Goal: Navigation & Orientation: Find specific page/section

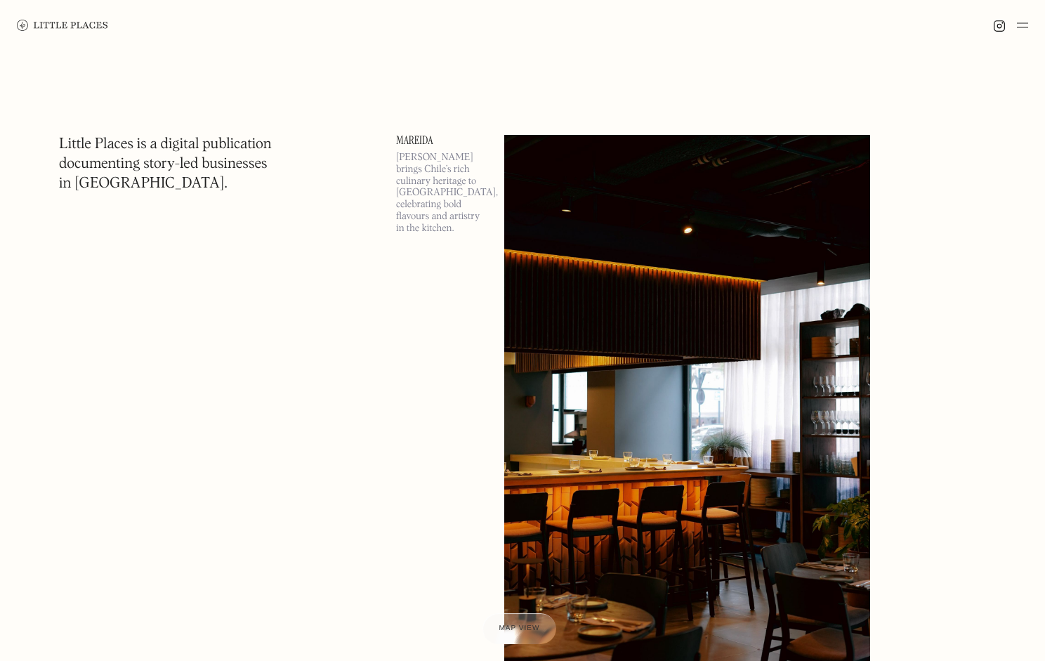
click at [65, 25] on img at bounding box center [62, 25] width 91 height 11
click at [86, 20] on img at bounding box center [62, 25] width 91 height 11
click at [1022, 27] on img at bounding box center [1022, 25] width 11 height 17
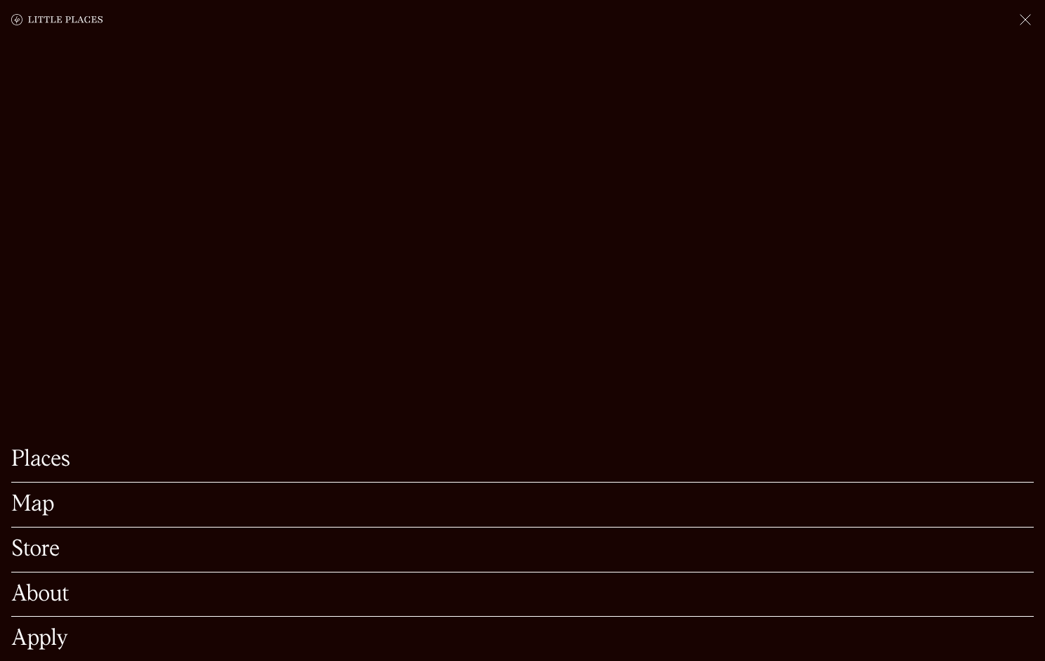
click at [47, 449] on link "Places" at bounding box center [522, 460] width 1022 height 22
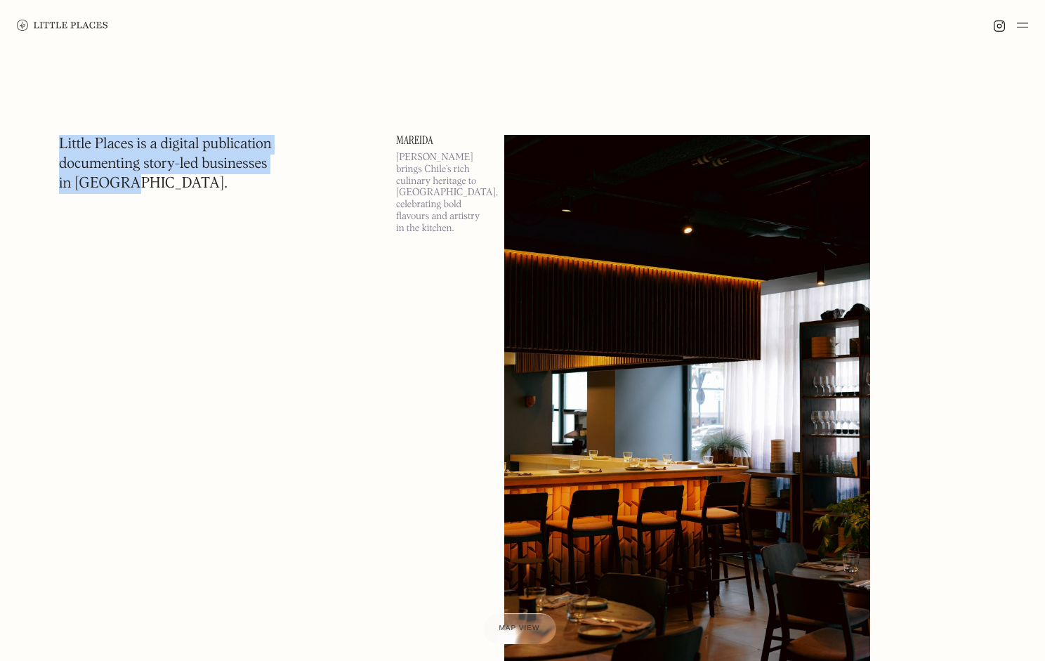
drag, startPoint x: 145, startPoint y: 187, endPoint x: 49, endPoint y: 138, distance: 107.4
copy h1 "Little Places is a digital publication documenting story-led businesses in Lond…"
click at [724, 315] on img at bounding box center [687, 399] width 366 height 529
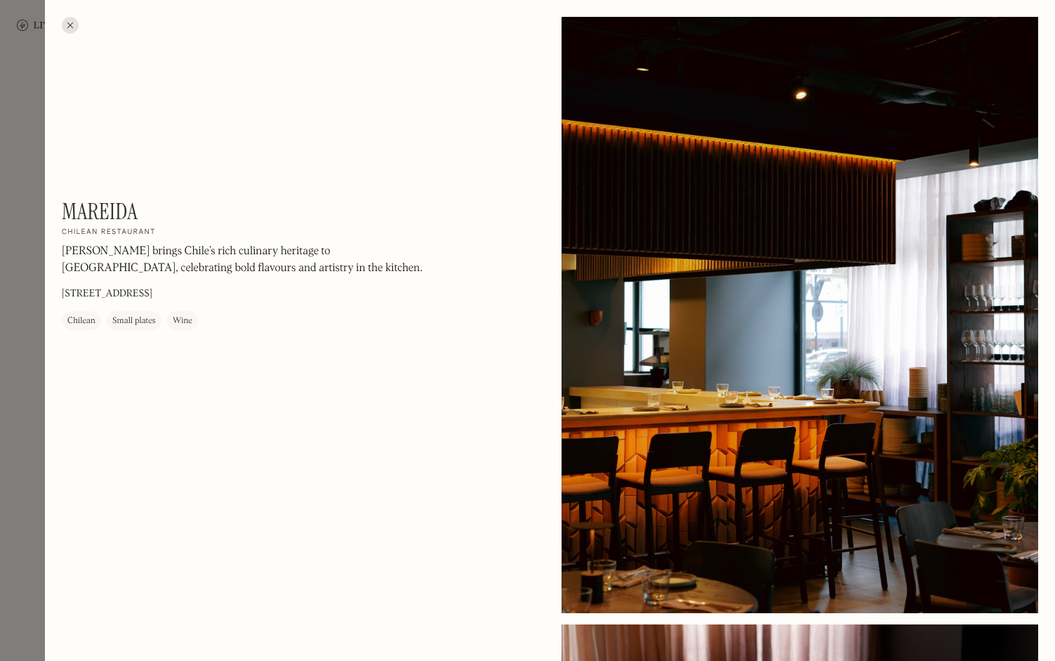
click at [23, 333] on div at bounding box center [527, 330] width 1055 height 661
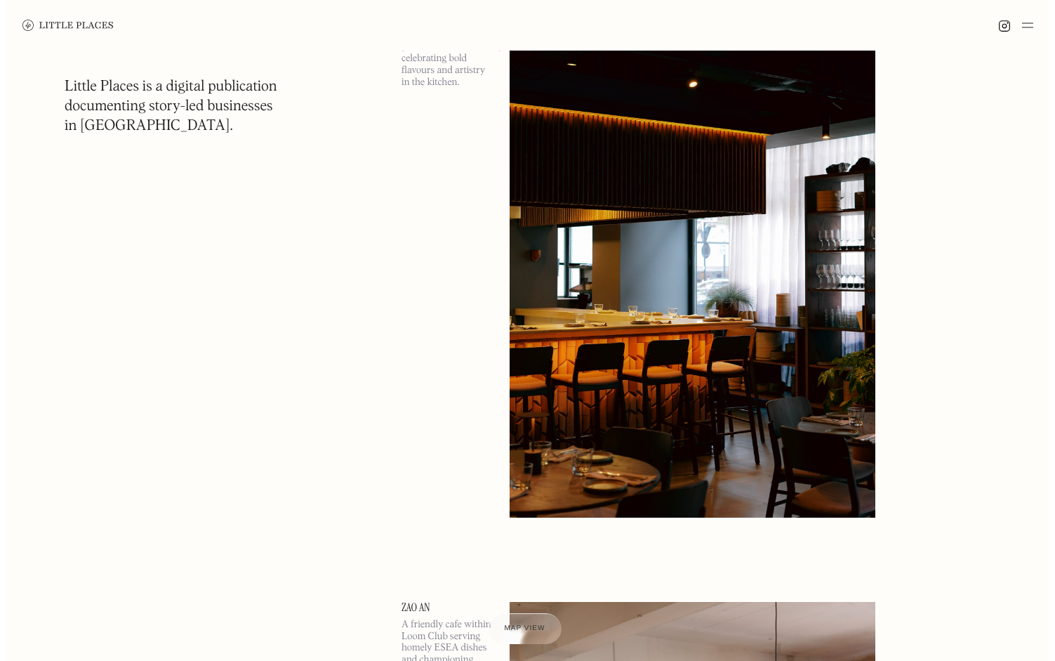
scroll to position [102, 0]
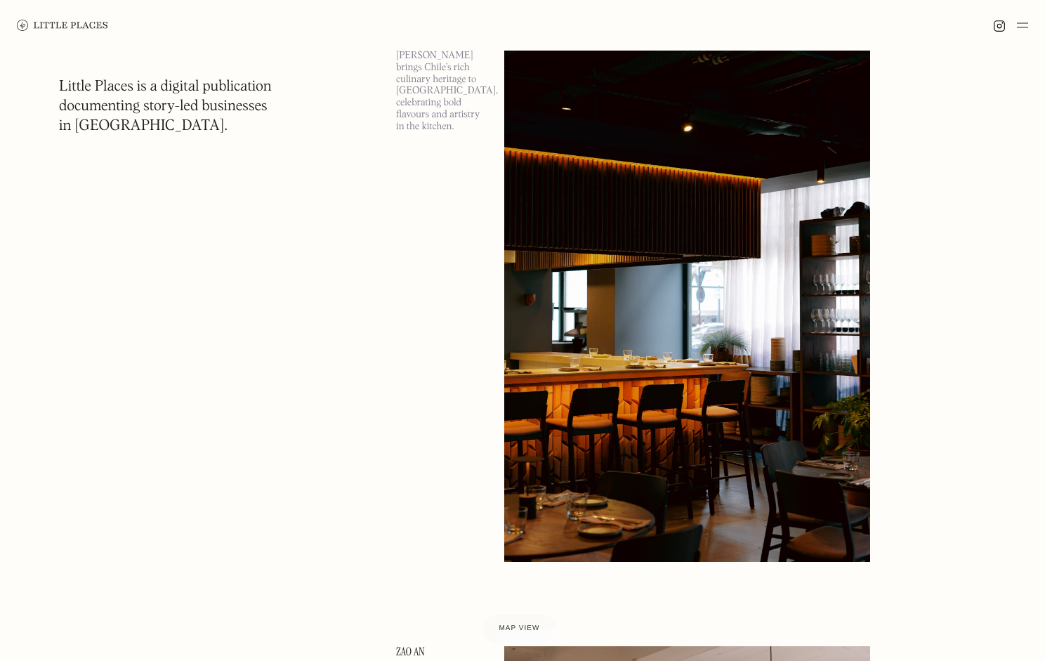
click at [658, 195] on img at bounding box center [687, 297] width 366 height 529
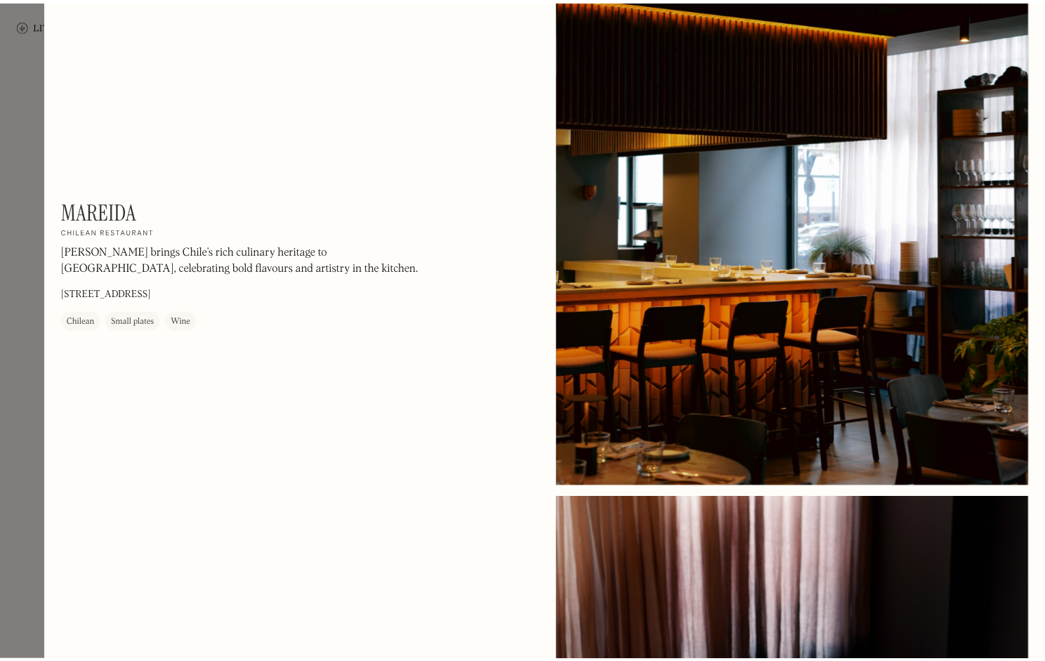
scroll to position [75, 0]
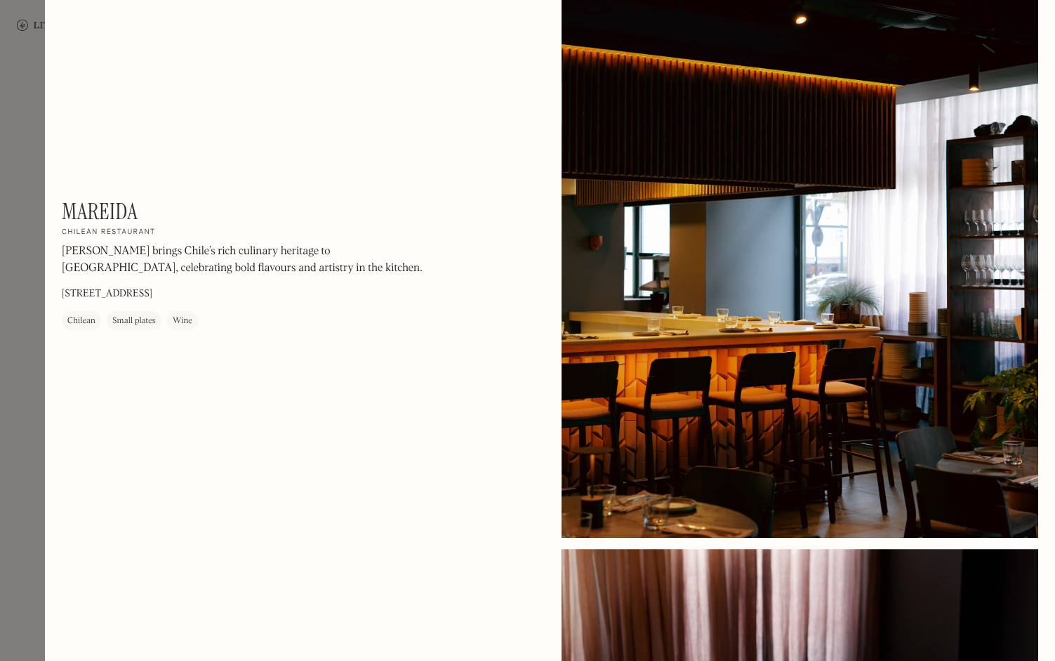
click at [33, 70] on div at bounding box center [527, 330] width 1055 height 661
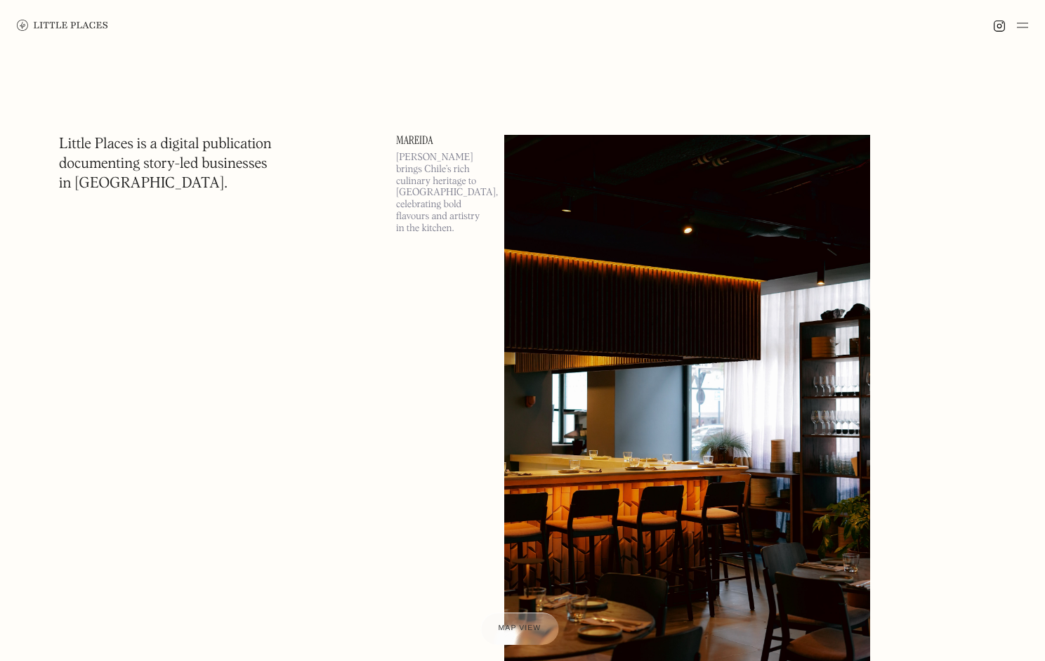
click at [529, 626] on span "Map view" at bounding box center [519, 628] width 43 height 8
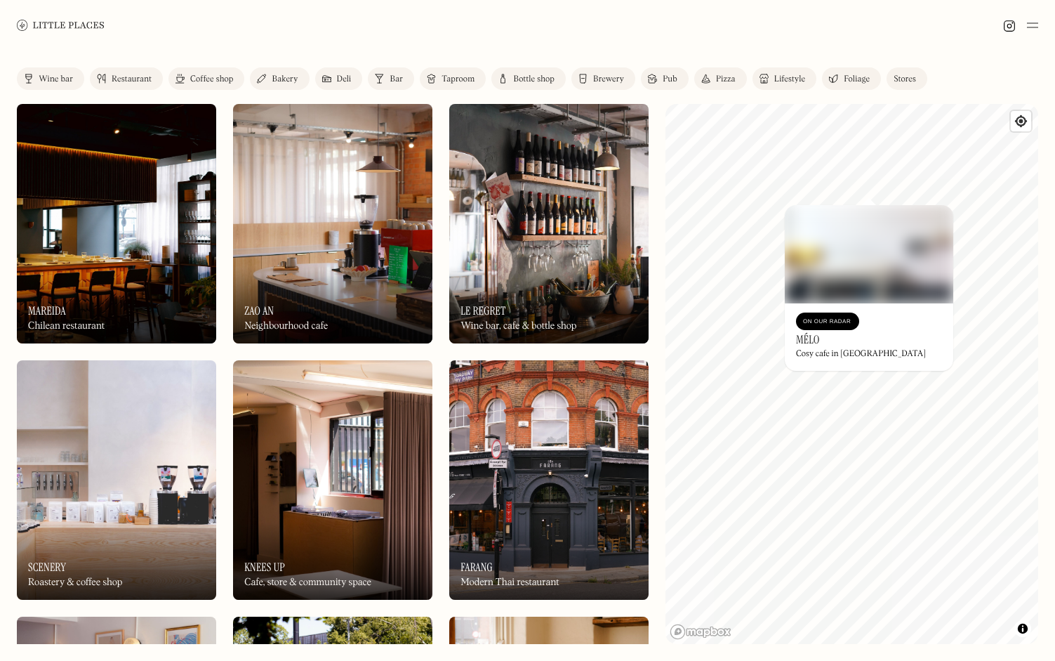
click at [267, 35] on div at bounding box center [527, 25] width 1055 height 51
click at [70, 23] on img at bounding box center [61, 25] width 88 height 11
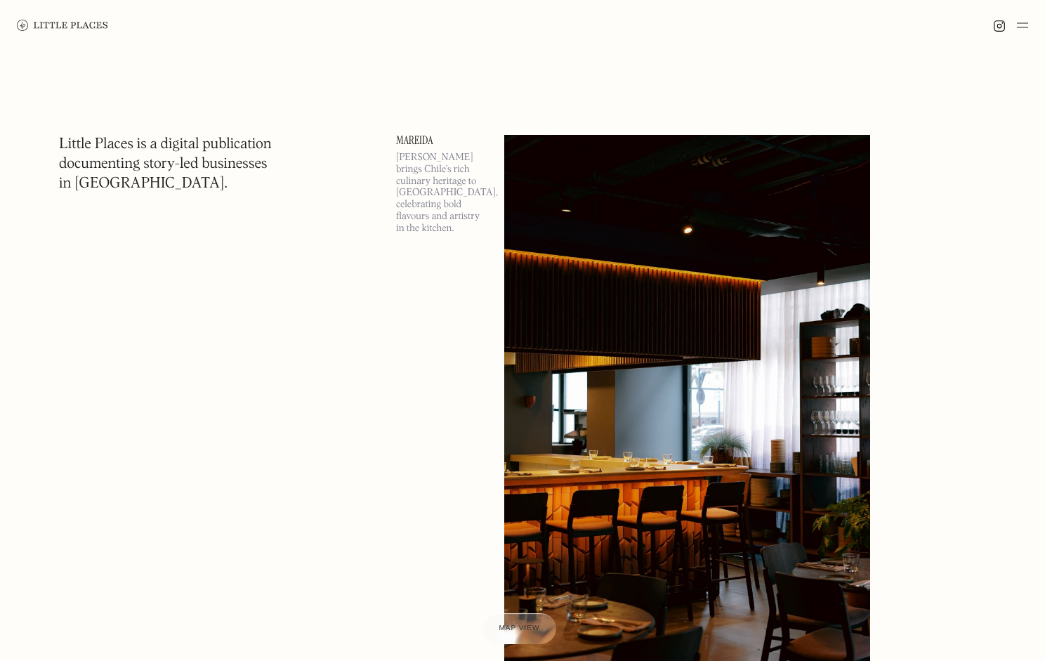
click at [1023, 28] on img at bounding box center [1022, 25] width 11 height 17
click at [0, 0] on div at bounding box center [0, 0] width 0 height 0
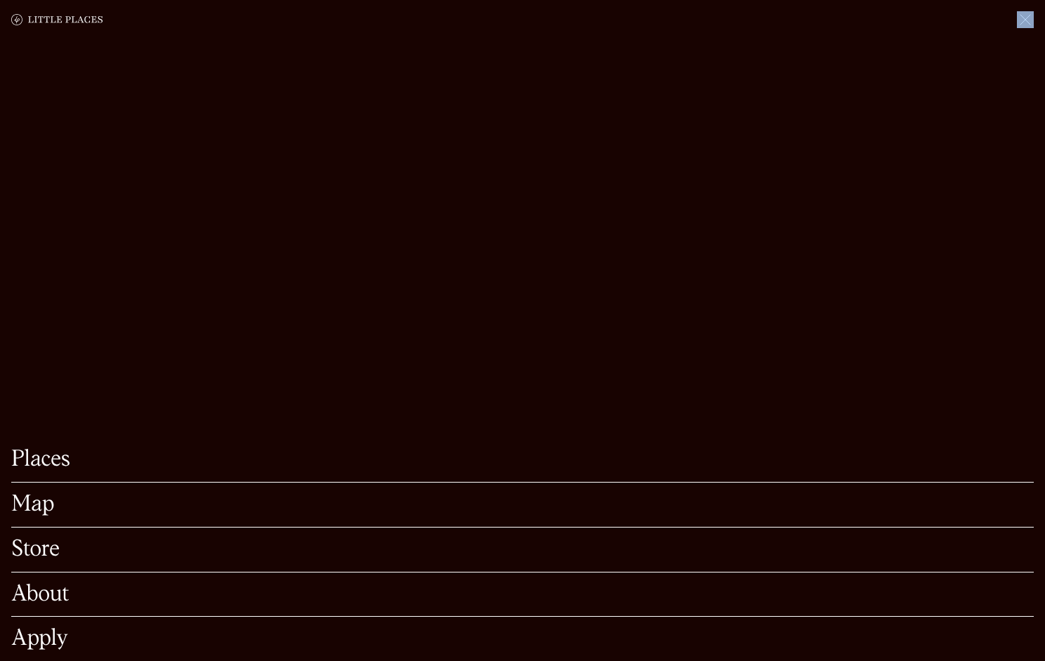
click at [46, 539] on link "Store" at bounding box center [522, 550] width 1022 height 22
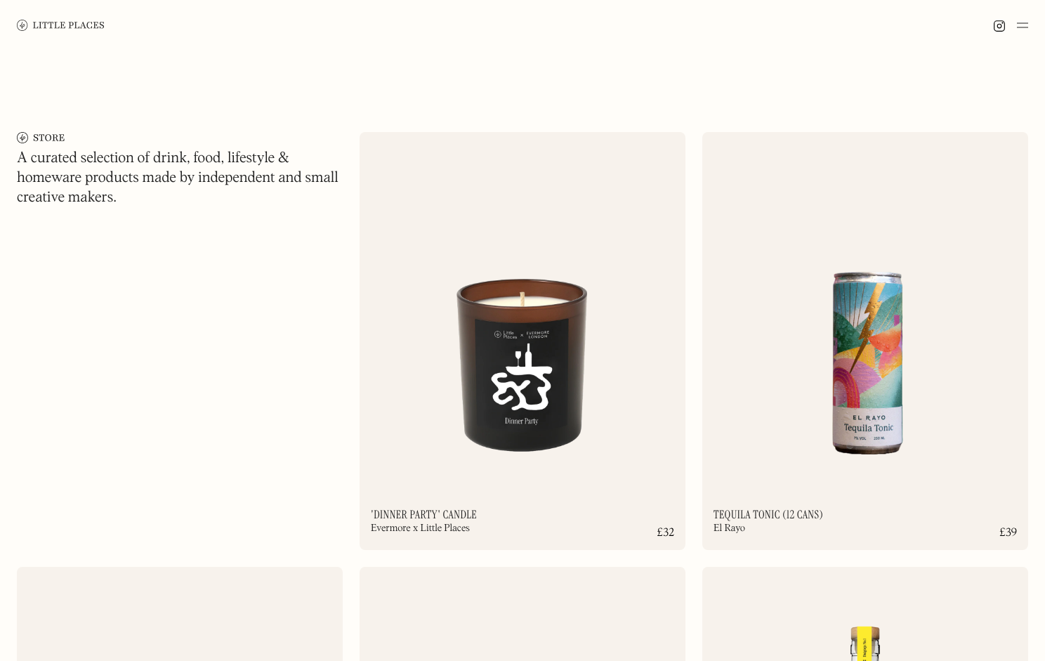
click at [95, 23] on img at bounding box center [61, 25] width 88 height 11
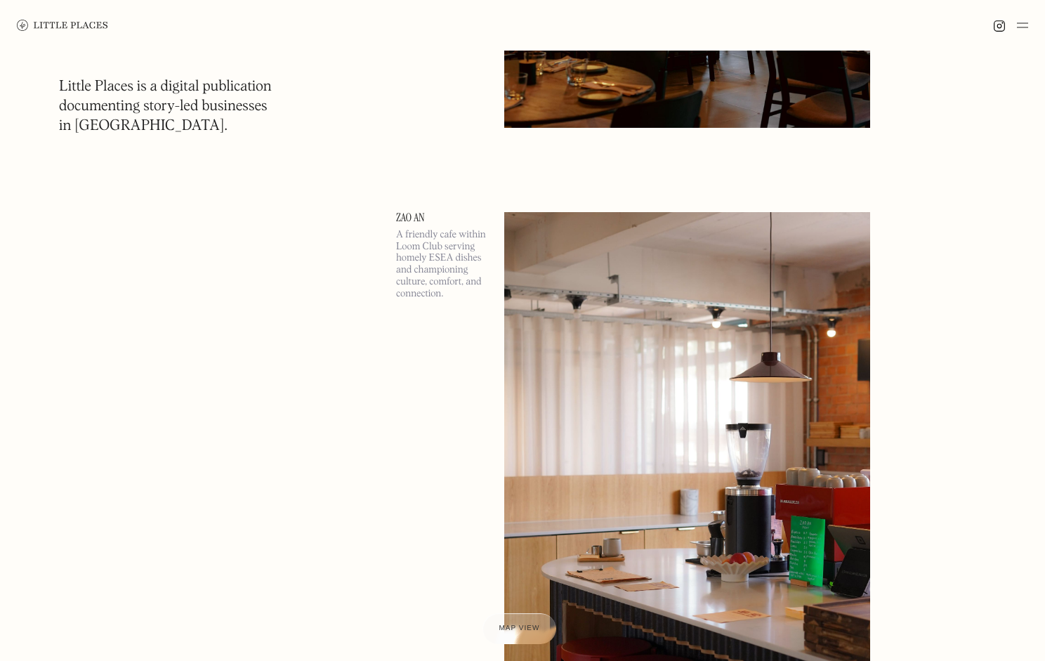
scroll to position [647, 0]
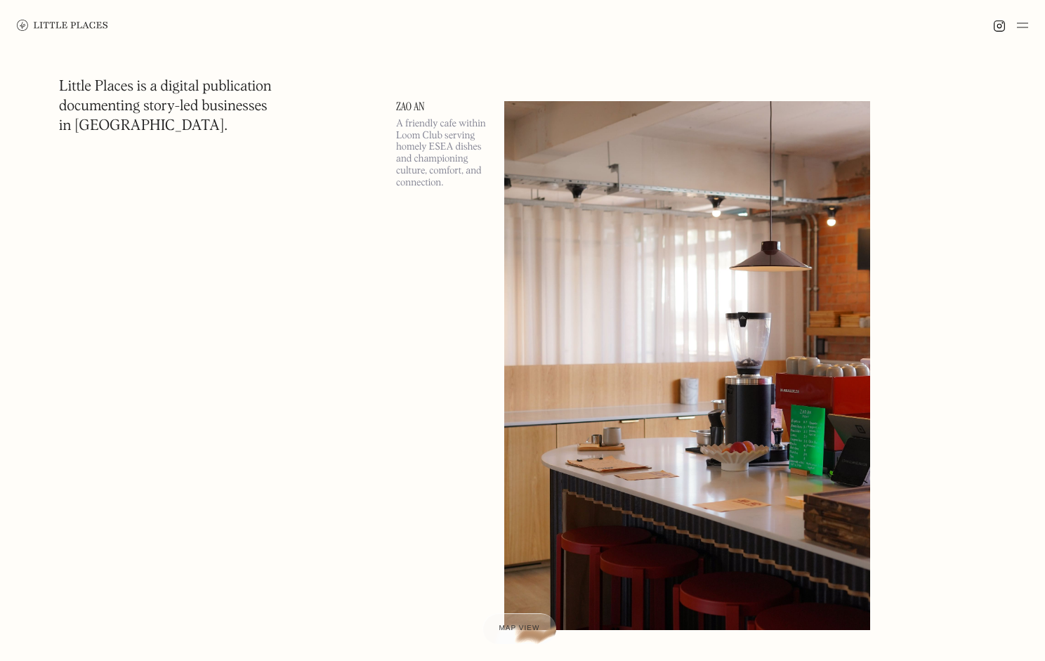
click at [1023, 25] on img at bounding box center [1022, 25] width 11 height 17
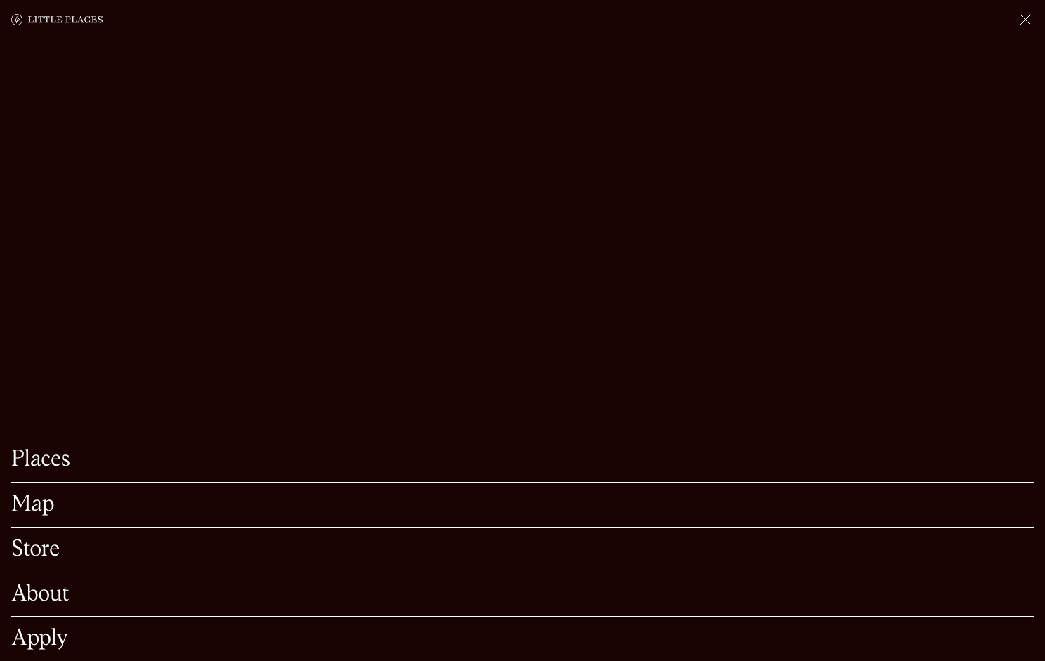
click at [1020, 15] on img at bounding box center [1025, 19] width 17 height 17
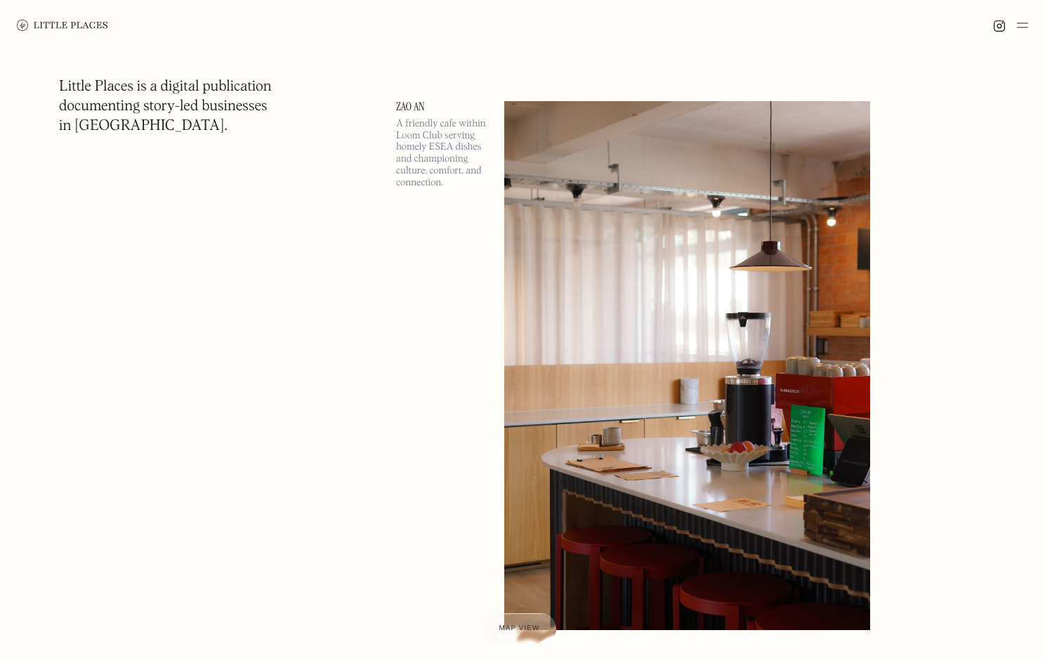
click at [74, 24] on img at bounding box center [62, 25] width 91 height 11
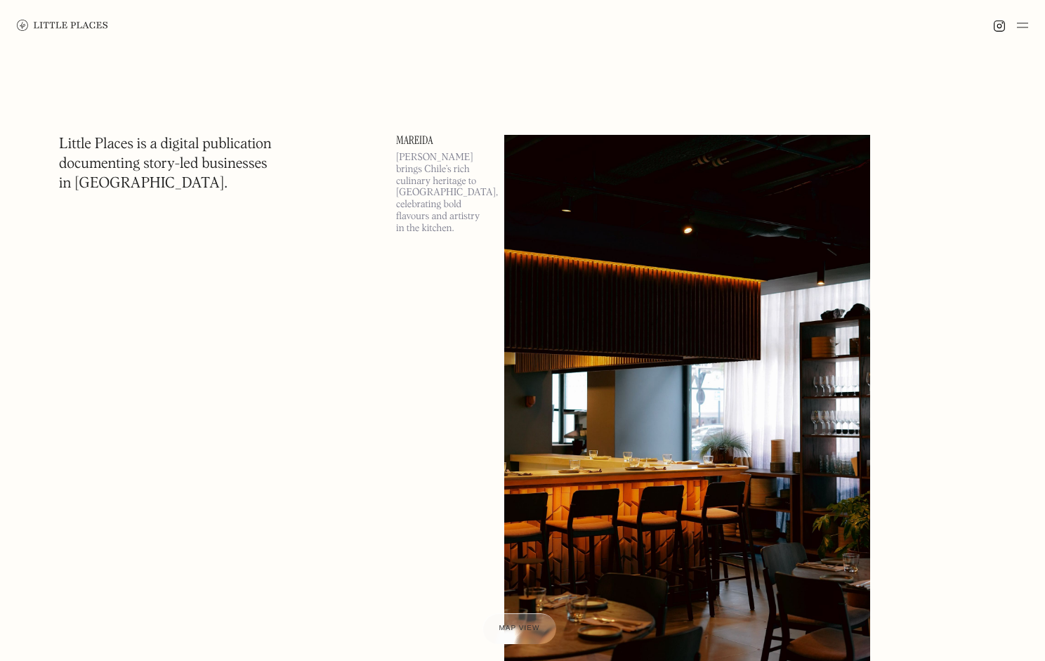
click at [769, 204] on img at bounding box center [687, 399] width 366 height 529
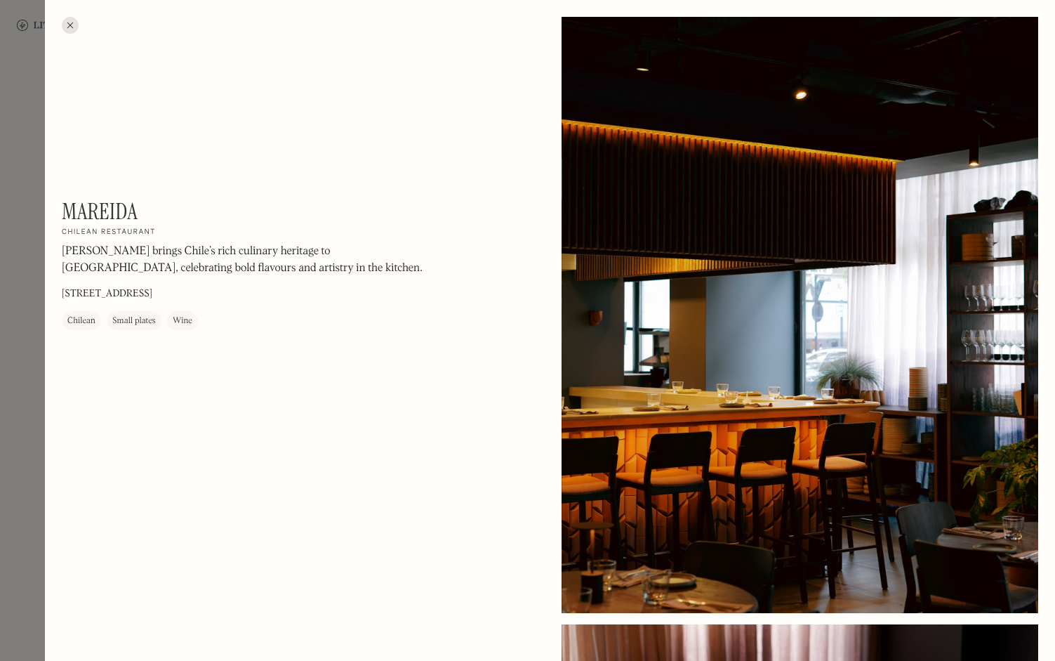
click at [27, 225] on div at bounding box center [527, 330] width 1055 height 661
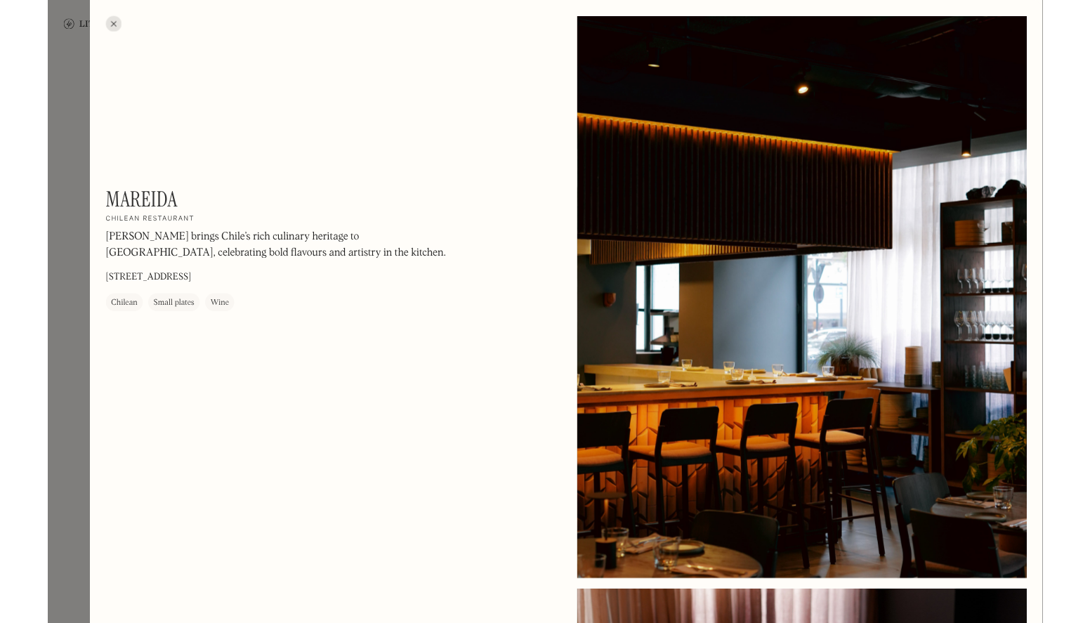
scroll to position [647, 0]
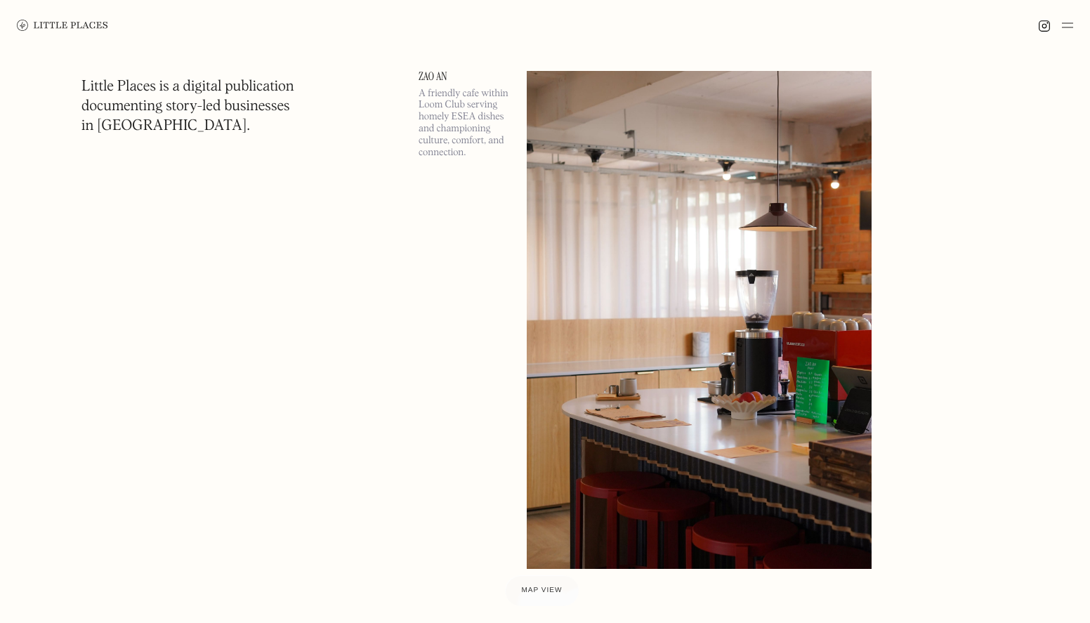
drag, startPoint x: 317, startPoint y: 311, endPoint x: 317, endPoint y: 290, distance: 21.1
click at [677, 163] on img at bounding box center [699, 320] width 345 height 499
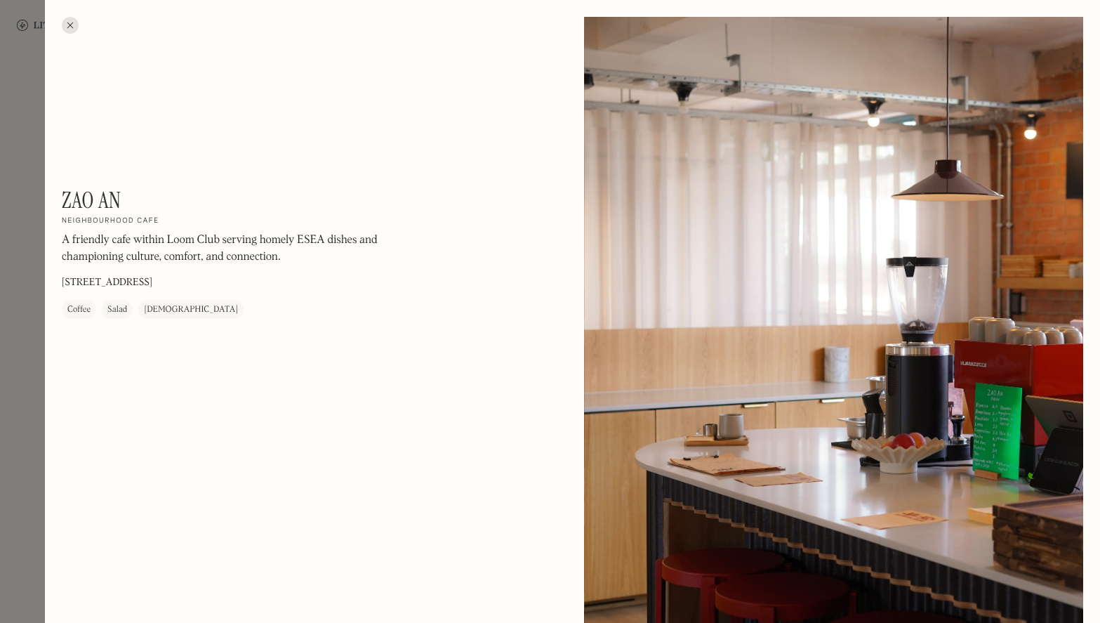
click at [27, 119] on div at bounding box center [550, 311] width 1100 height 623
